Goal: Task Accomplishment & Management: Manage account settings

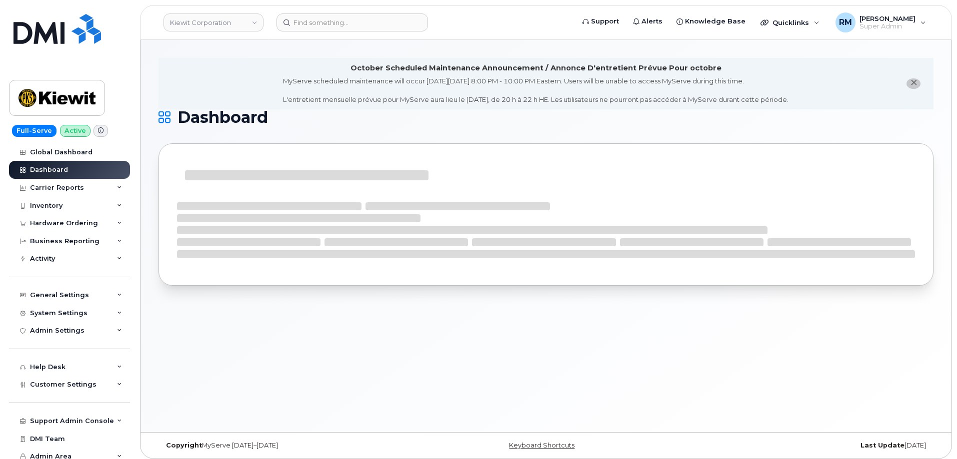
scroll to position [6, 0]
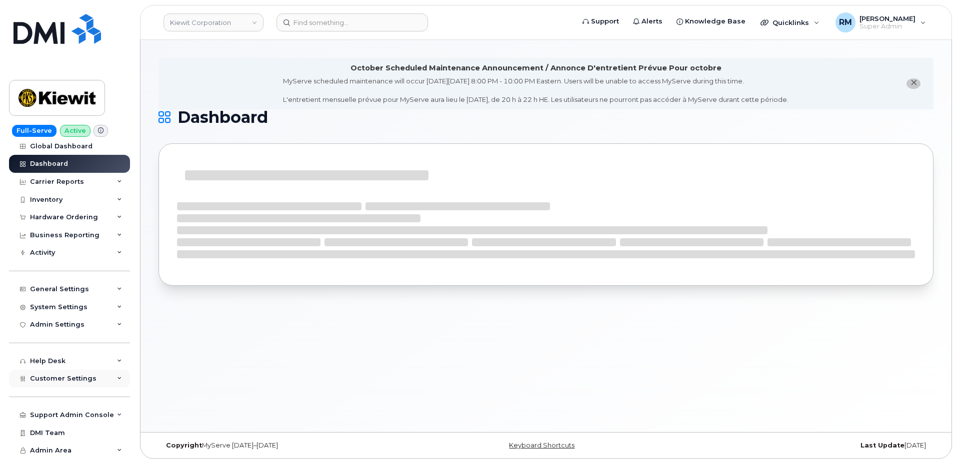
click at [68, 383] on div "Customer Settings" at bounding box center [69, 379] width 121 height 18
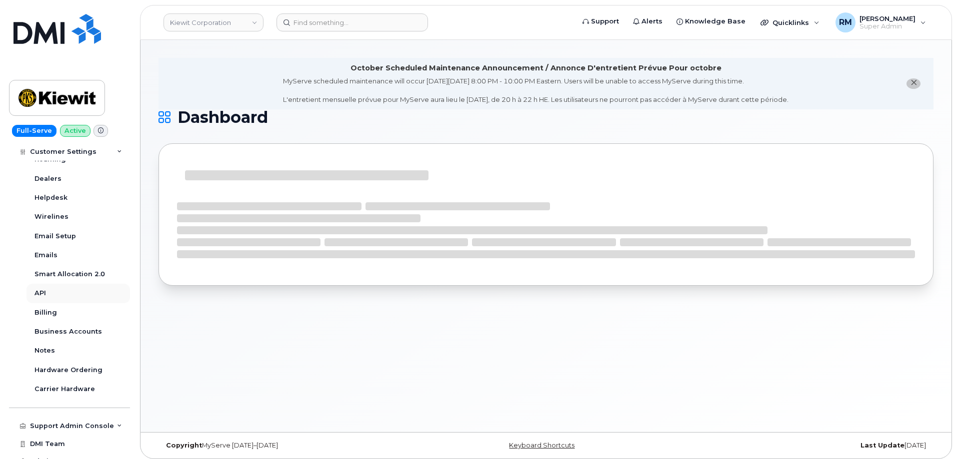
scroll to position [293, 0]
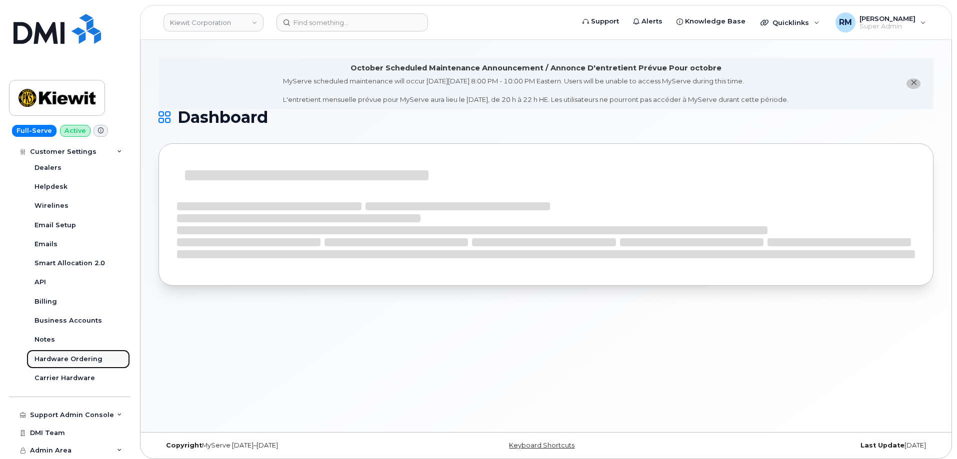
click at [71, 357] on div "Hardware Ordering" at bounding box center [68, 359] width 68 height 9
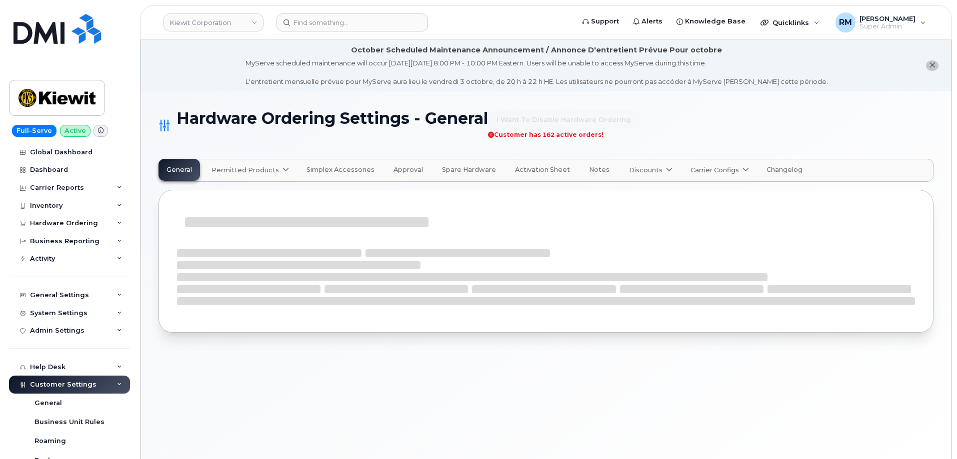
select select "admins"
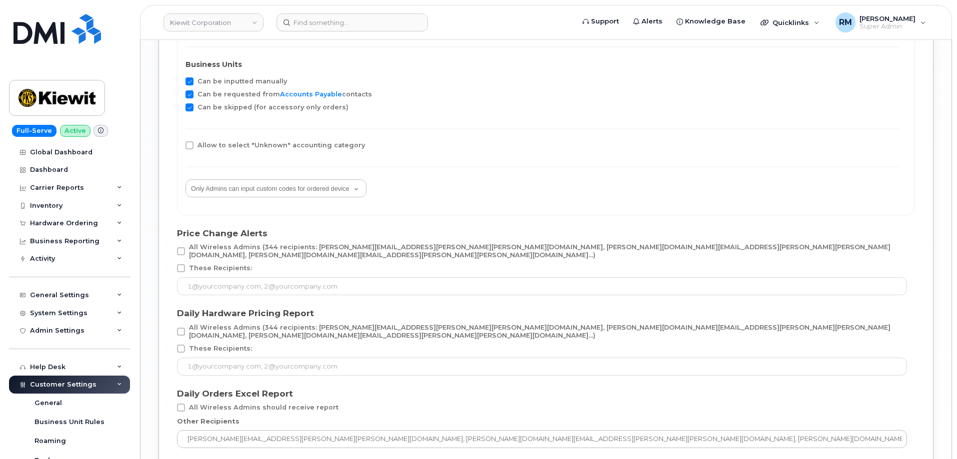
scroll to position [1885, 0]
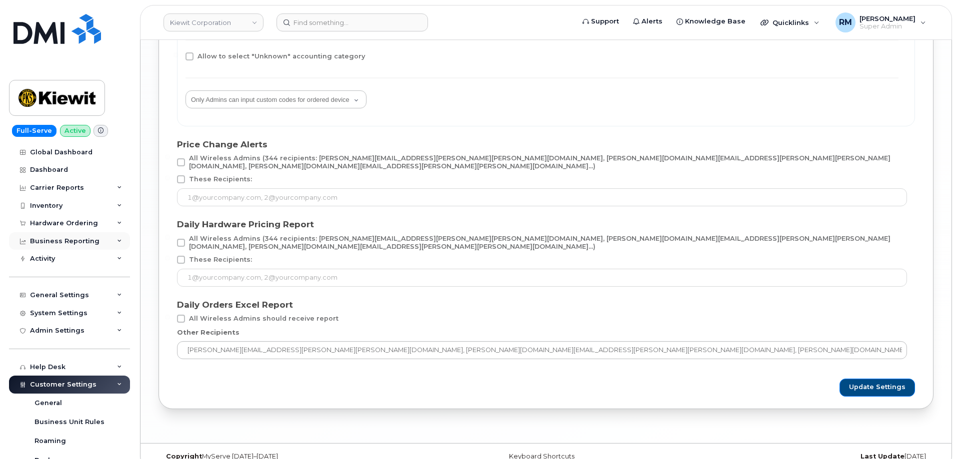
click at [96, 241] on div "Business Reporting" at bounding box center [69, 241] width 121 height 18
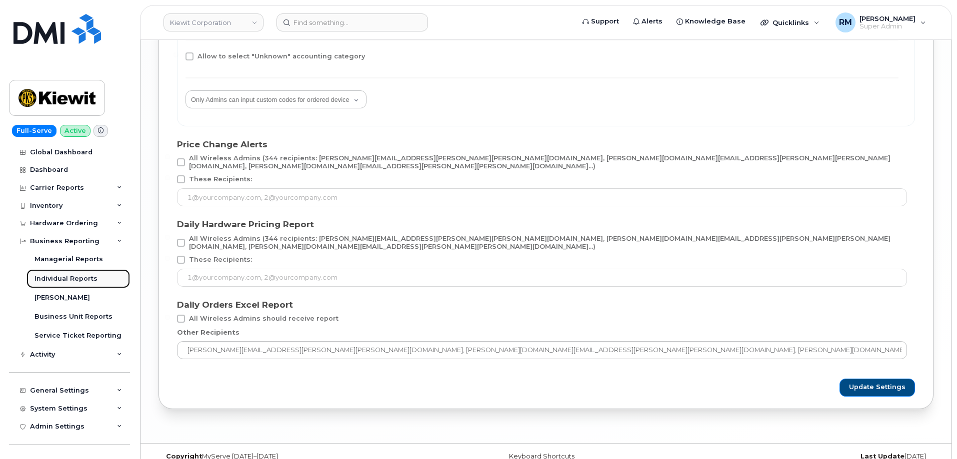
click at [74, 282] on div "Individual Reports" at bounding box center [65, 278] width 63 height 9
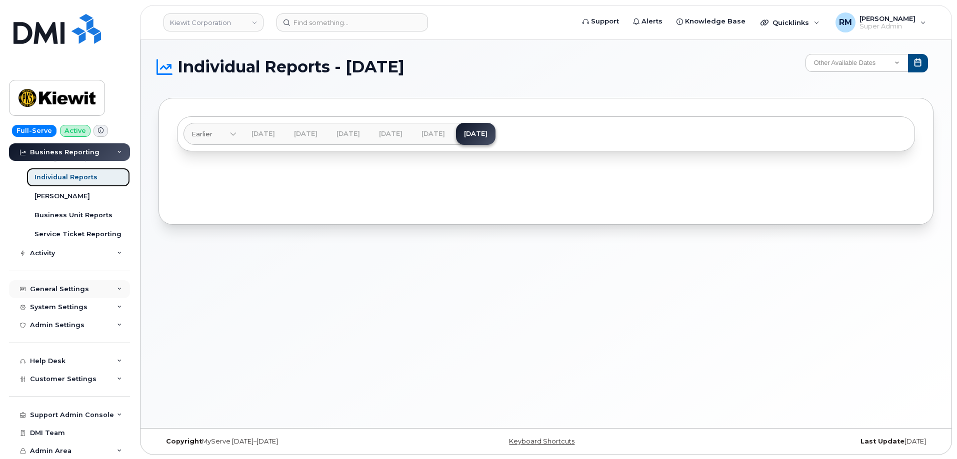
scroll to position [5, 0]
click at [83, 289] on div "General Settings" at bounding box center [59, 289] width 59 height 8
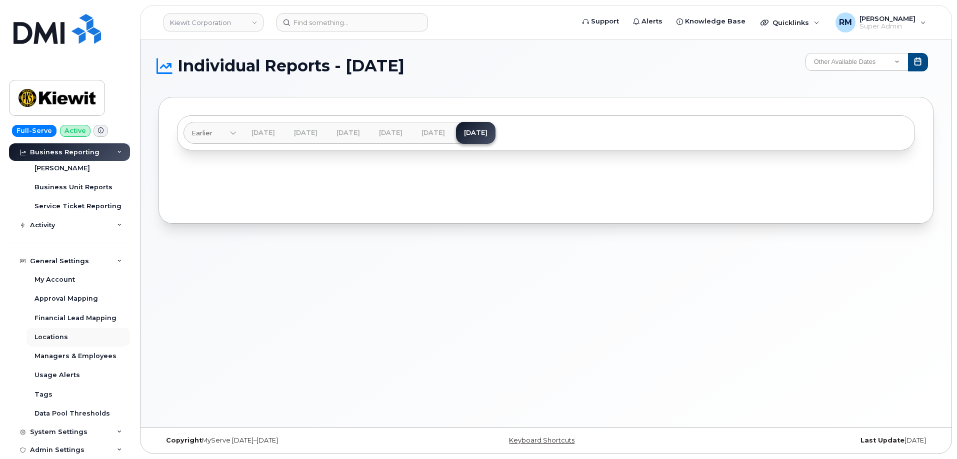
scroll to position [151, 0]
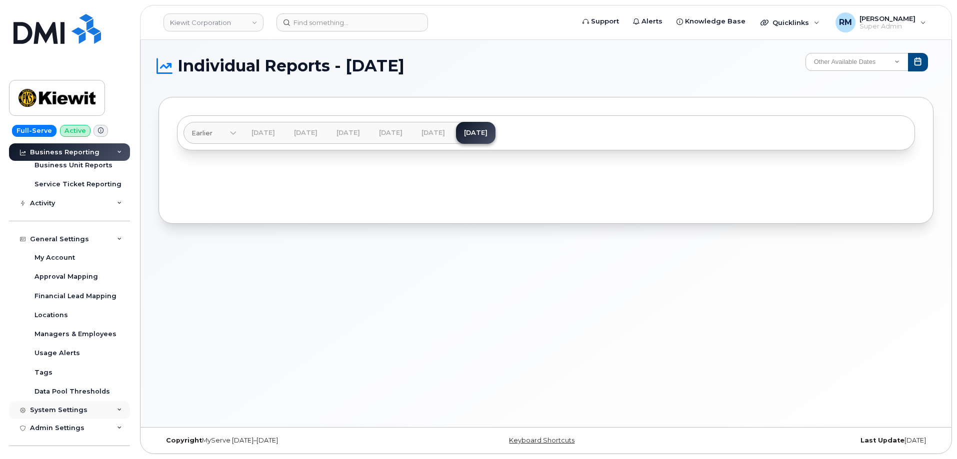
click at [101, 411] on div "System Settings" at bounding box center [69, 410] width 121 height 18
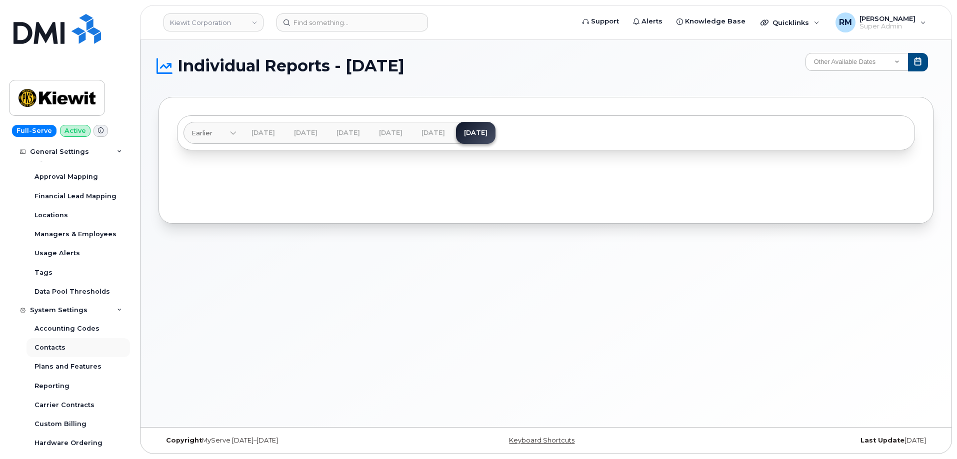
scroll to position [301, 0]
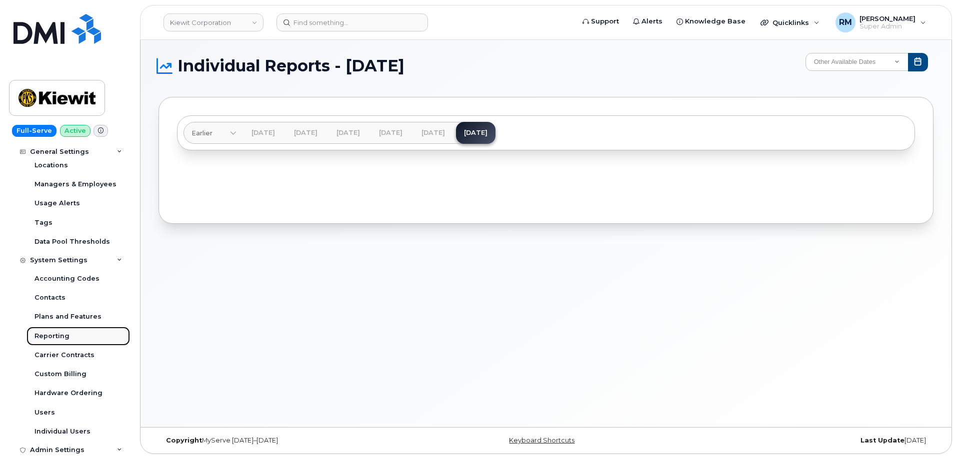
click at [62, 332] on div "Reporting" at bounding box center [51, 336] width 35 height 9
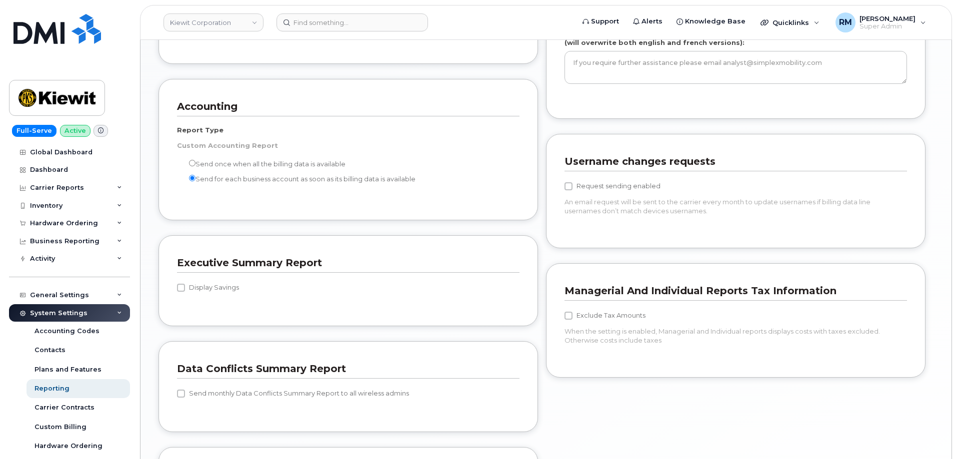
scroll to position [50, 0]
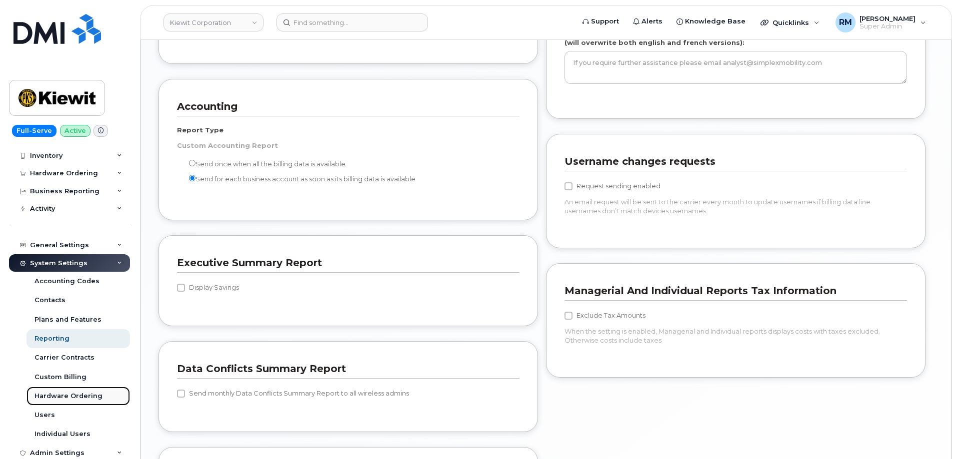
click at [71, 399] on div "Hardware Ordering" at bounding box center [68, 396] width 68 height 9
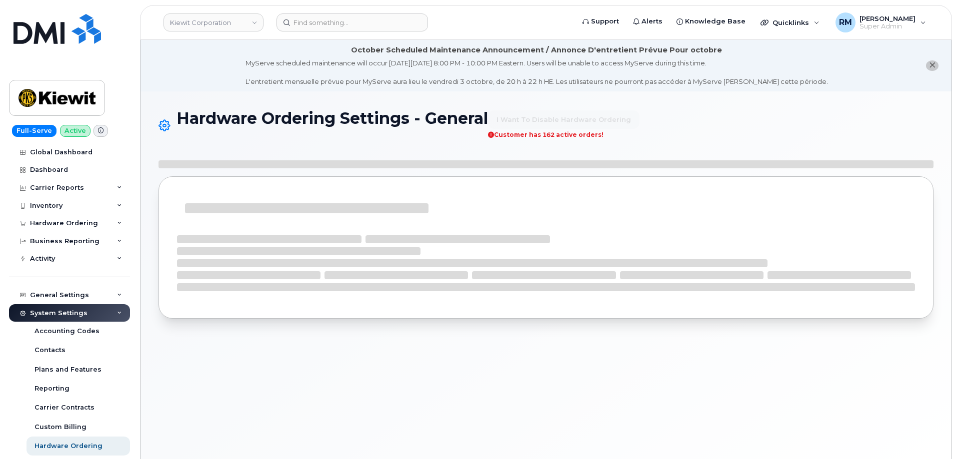
scroll to position [100, 0]
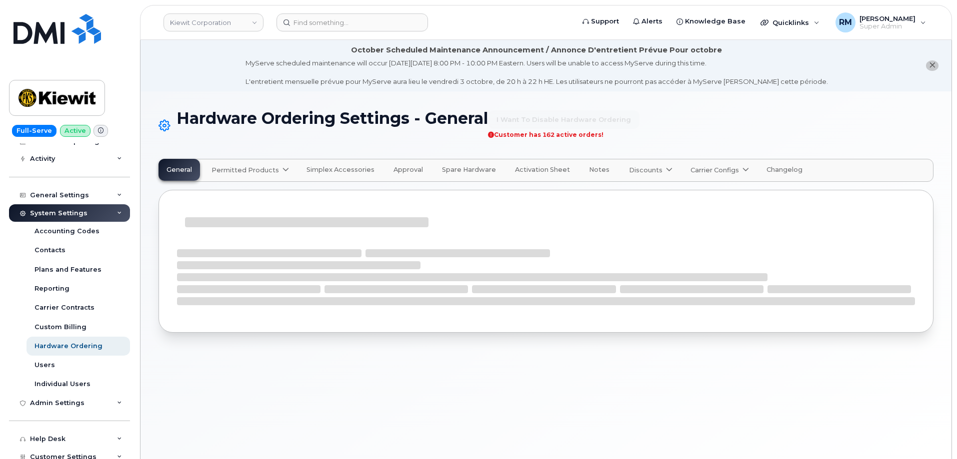
select select "admins"
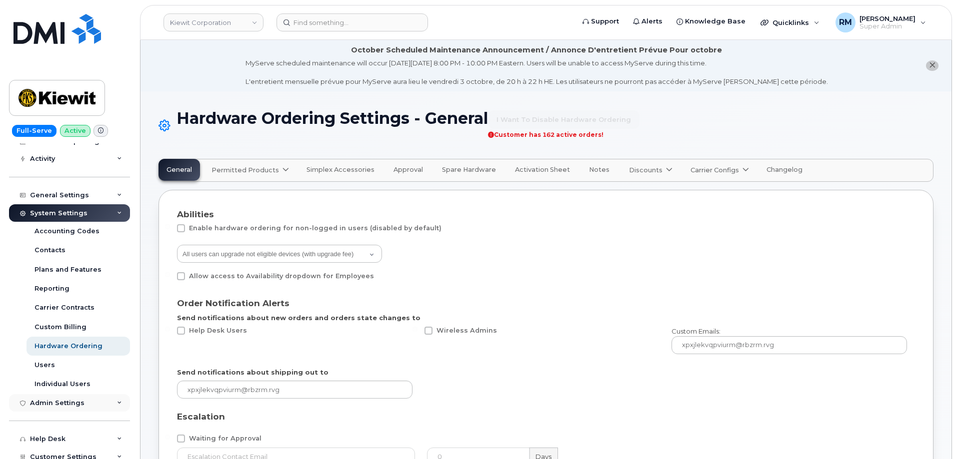
click at [84, 404] on div "Admin Settings" at bounding box center [69, 403] width 121 height 18
click at [53, 288] on div "Reporting" at bounding box center [51, 288] width 35 height 9
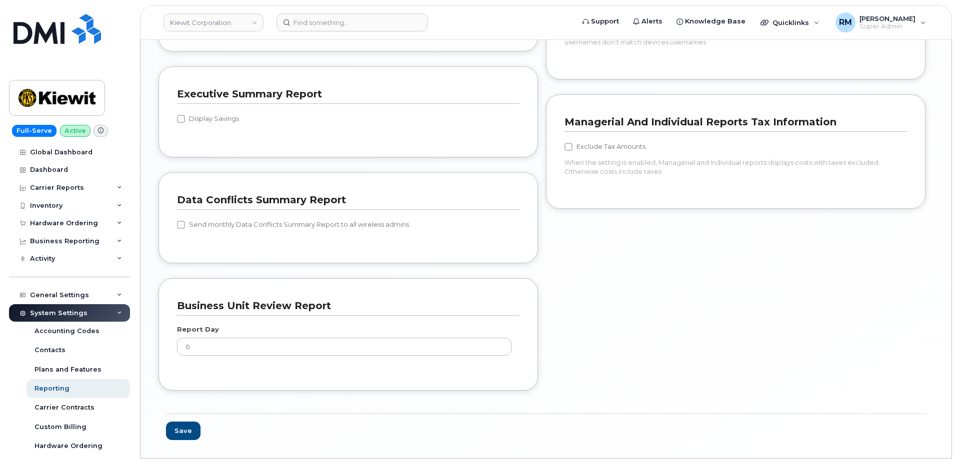
scroll to position [1081, 0]
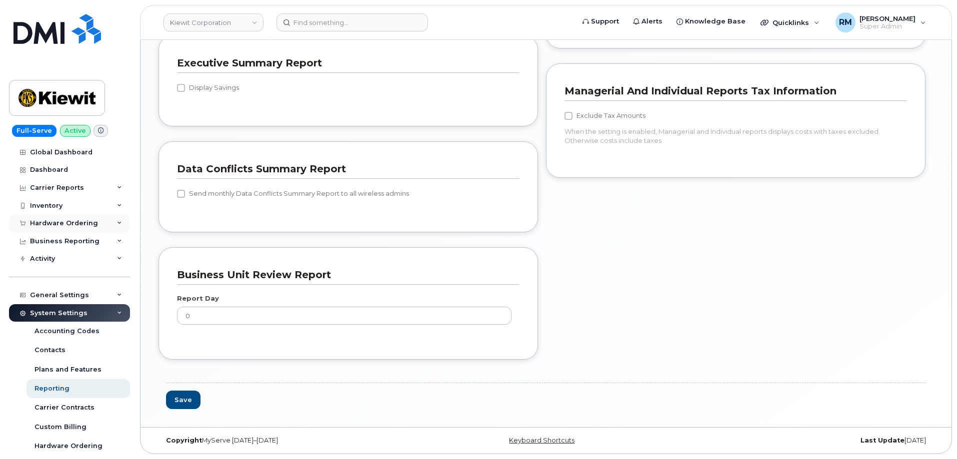
click at [53, 222] on div "Hardware Ordering" at bounding box center [64, 223] width 68 height 8
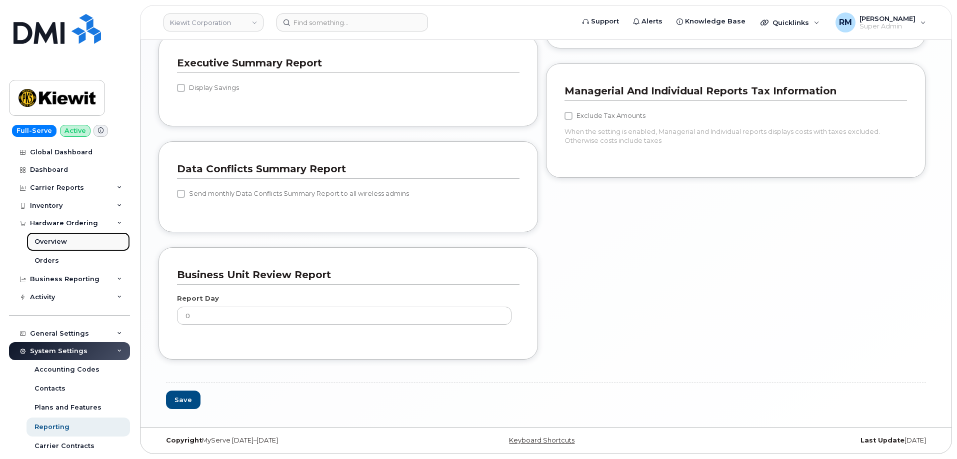
click at [43, 234] on link "Overview" at bounding box center [77, 241] width 103 height 19
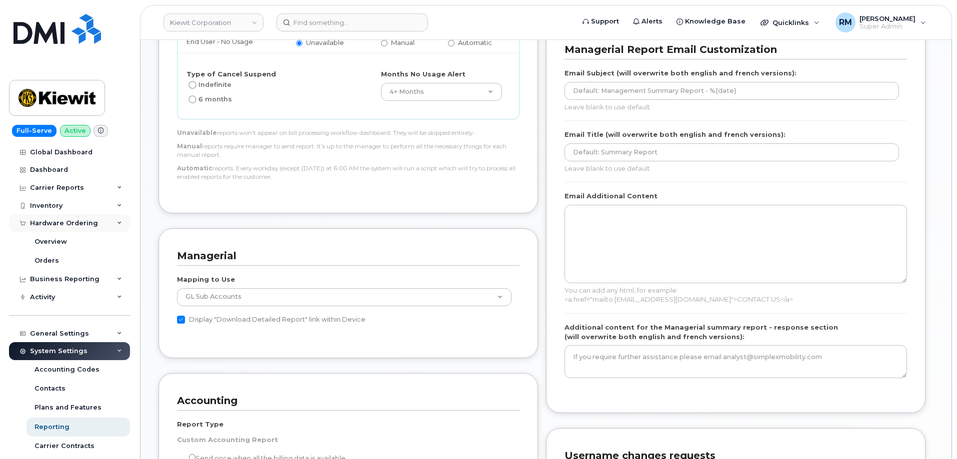
scroll to position [581, 0]
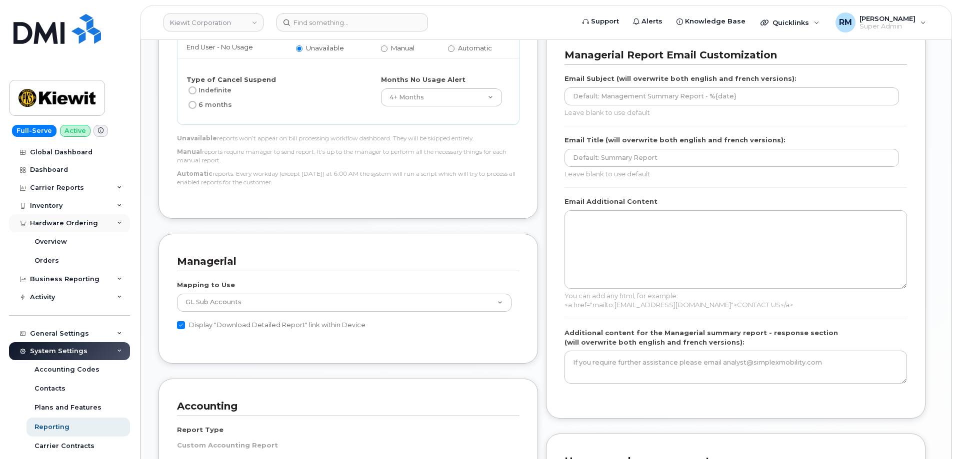
click at [59, 222] on div "Hardware Ordering" at bounding box center [64, 223] width 68 height 8
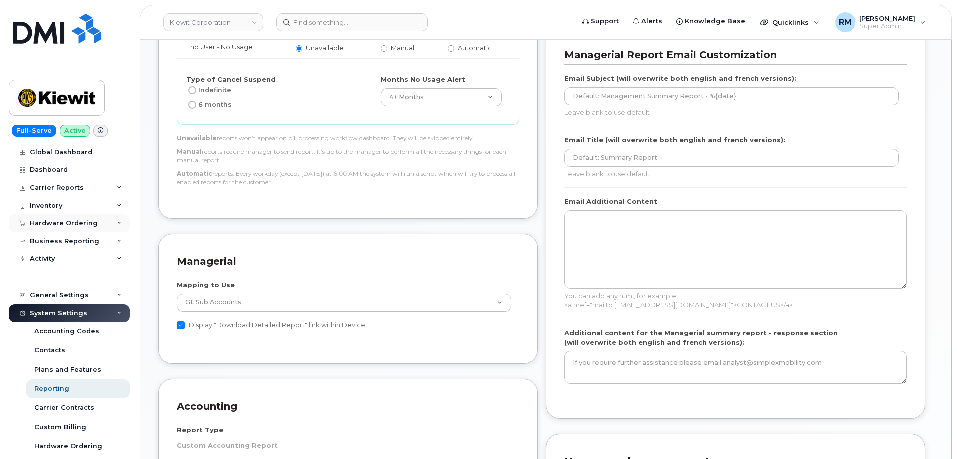
click at [54, 222] on div "Hardware Ordering" at bounding box center [64, 223] width 68 height 8
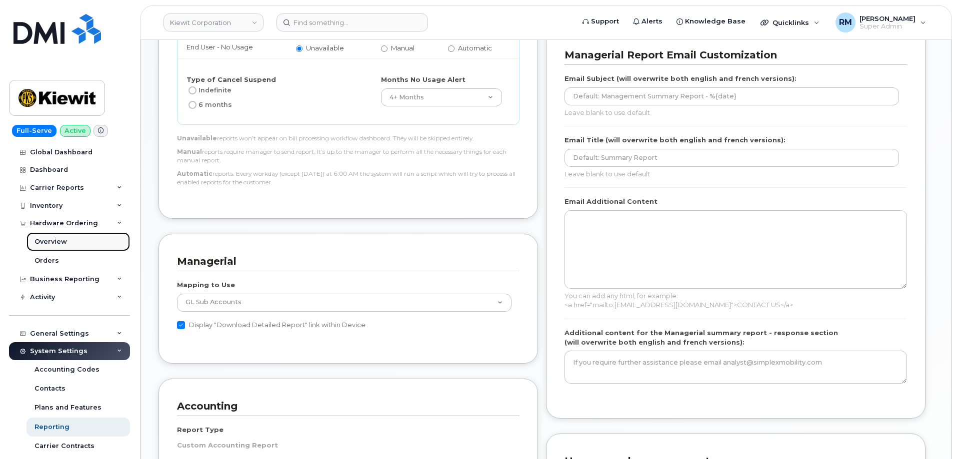
click at [52, 240] on div "Overview" at bounding box center [50, 241] width 32 height 9
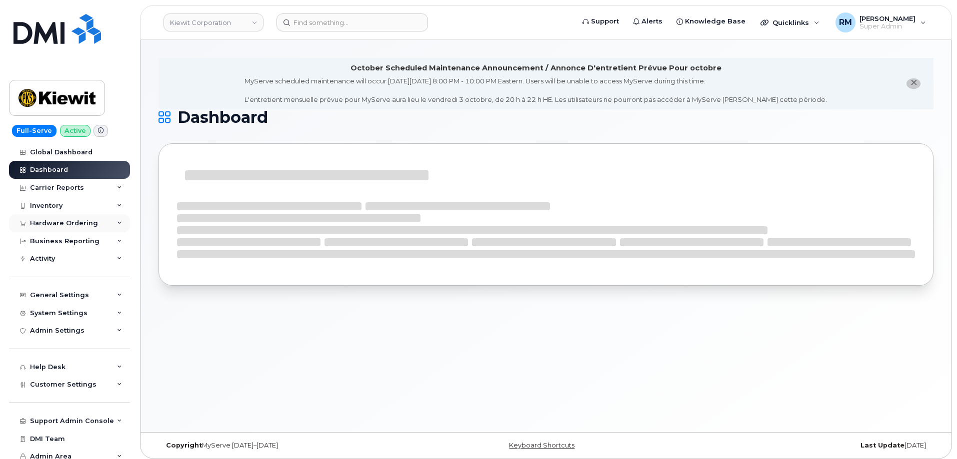
click at [48, 227] on div "Hardware Ordering" at bounding box center [64, 223] width 68 height 8
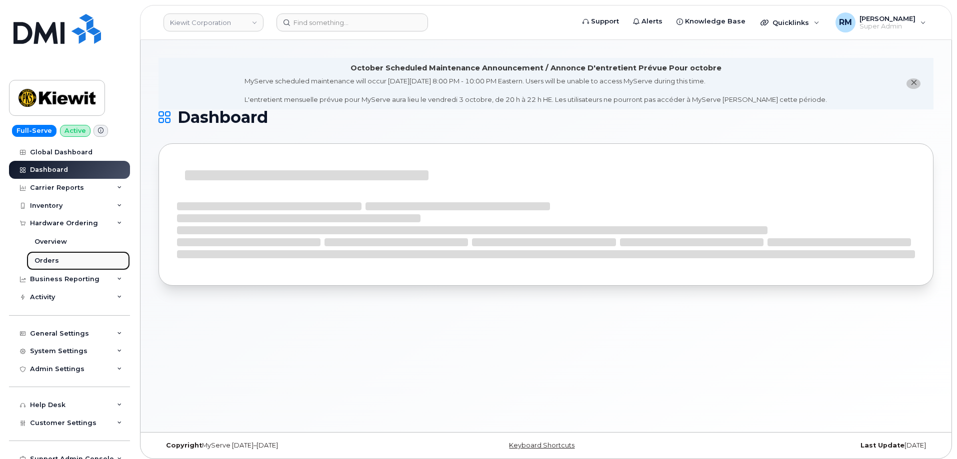
click at [46, 260] on div "Orders" at bounding box center [46, 260] width 24 height 9
